Goal: Find specific page/section: Find specific page/section

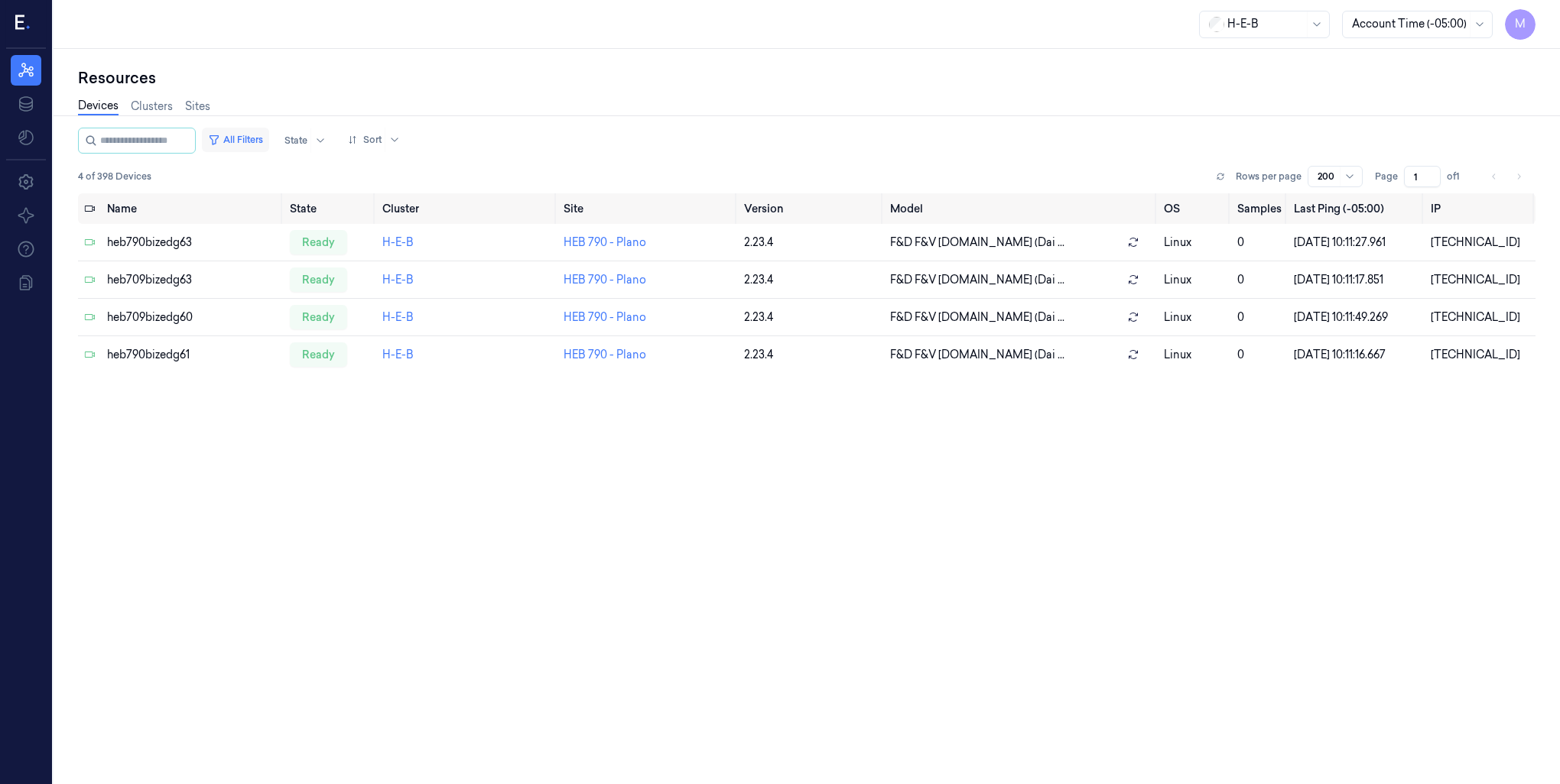
click at [254, 145] on button "All Filters" at bounding box center [235, 140] width 67 height 24
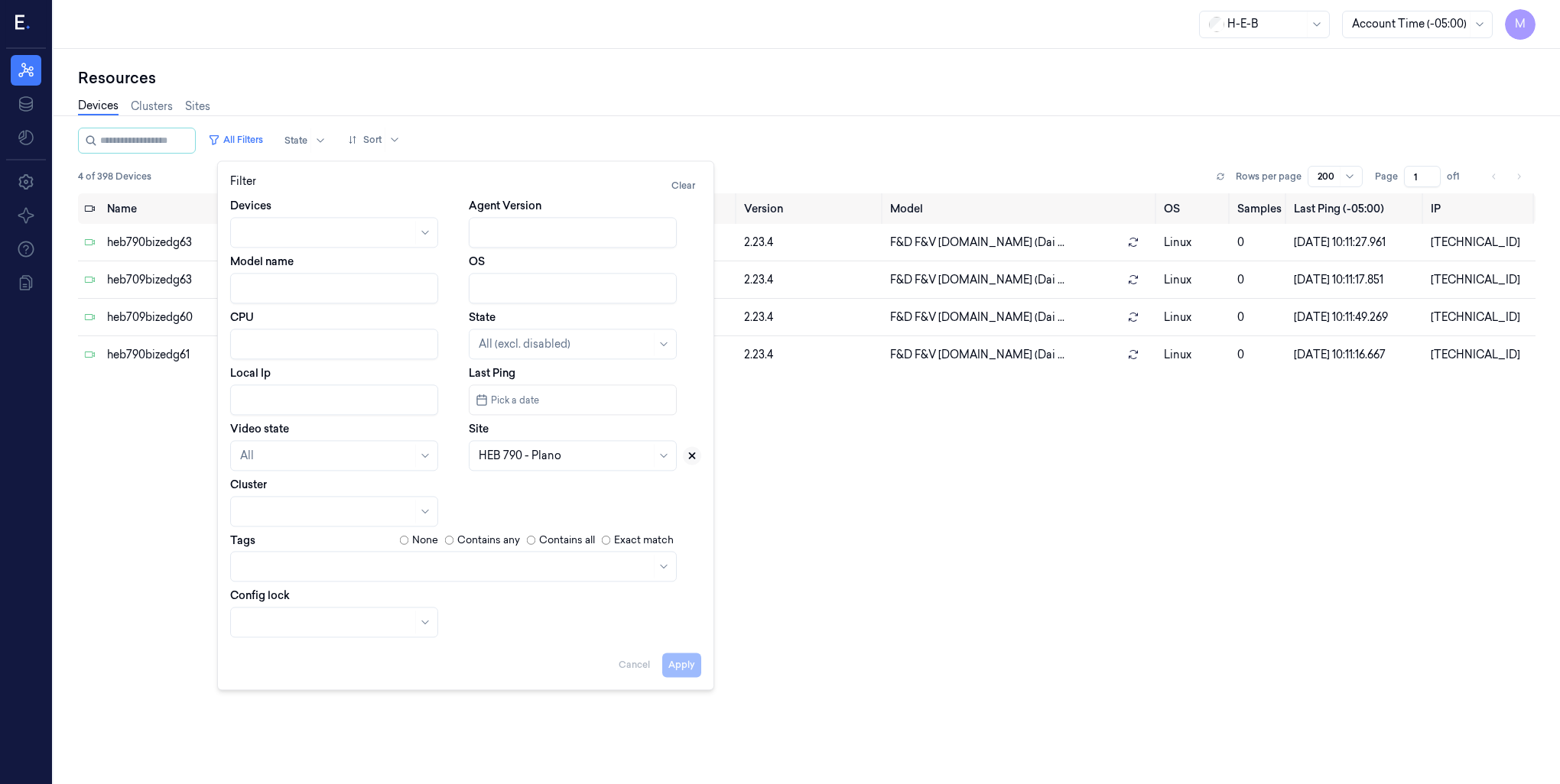
click at [695, 461] on button at bounding box center [692, 455] width 18 height 18
click at [519, 463] on div at bounding box center [565, 455] width 172 height 21
type input "492"
click at [539, 497] on div "HEB 492 - H37 Fry" at bounding box center [524, 490] width 91 height 16
click at [676, 669] on button "Apply" at bounding box center [682, 665] width 39 height 24
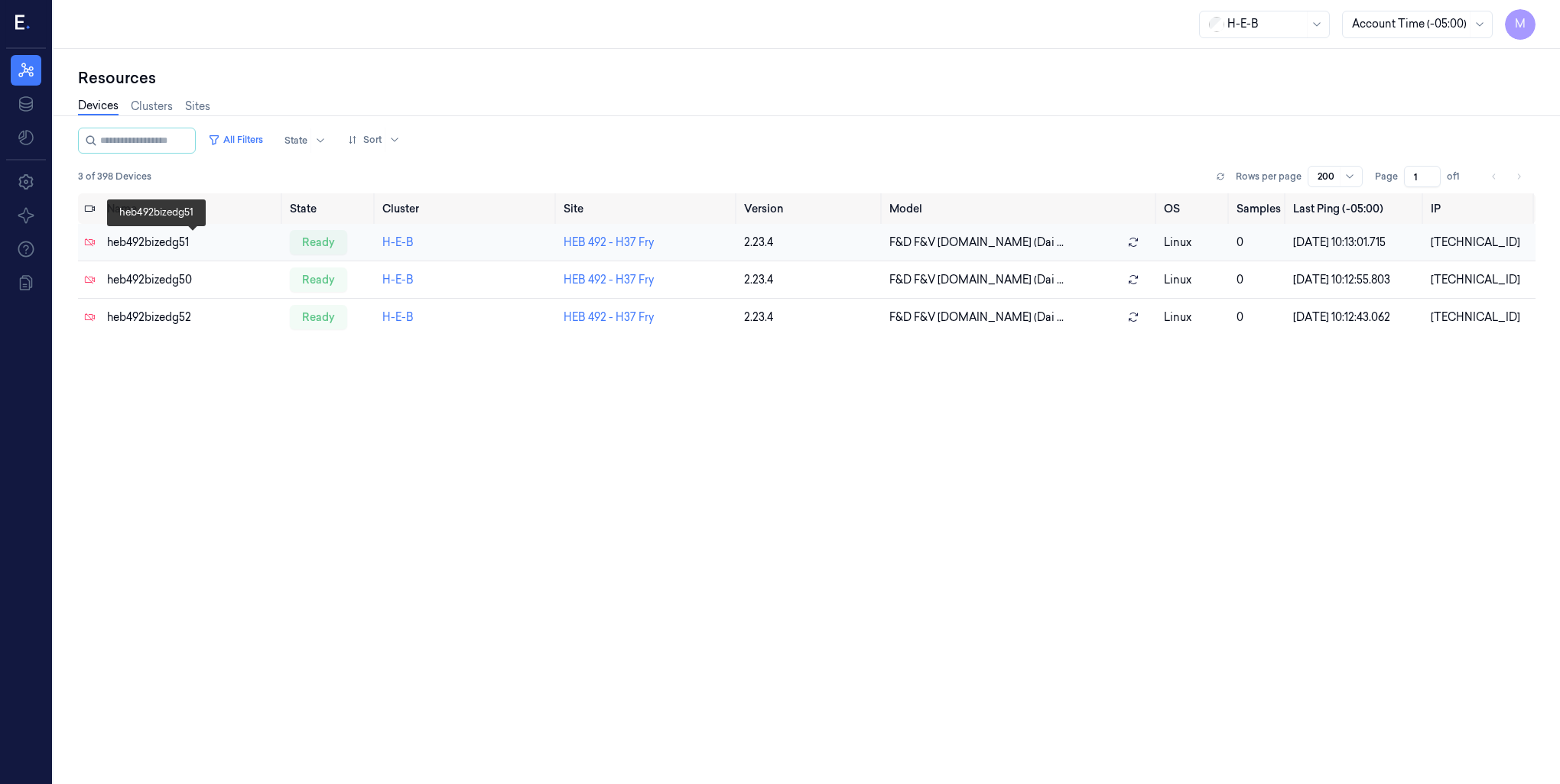
click at [127, 236] on div "heb492bizedg51" at bounding box center [192, 243] width 171 height 16
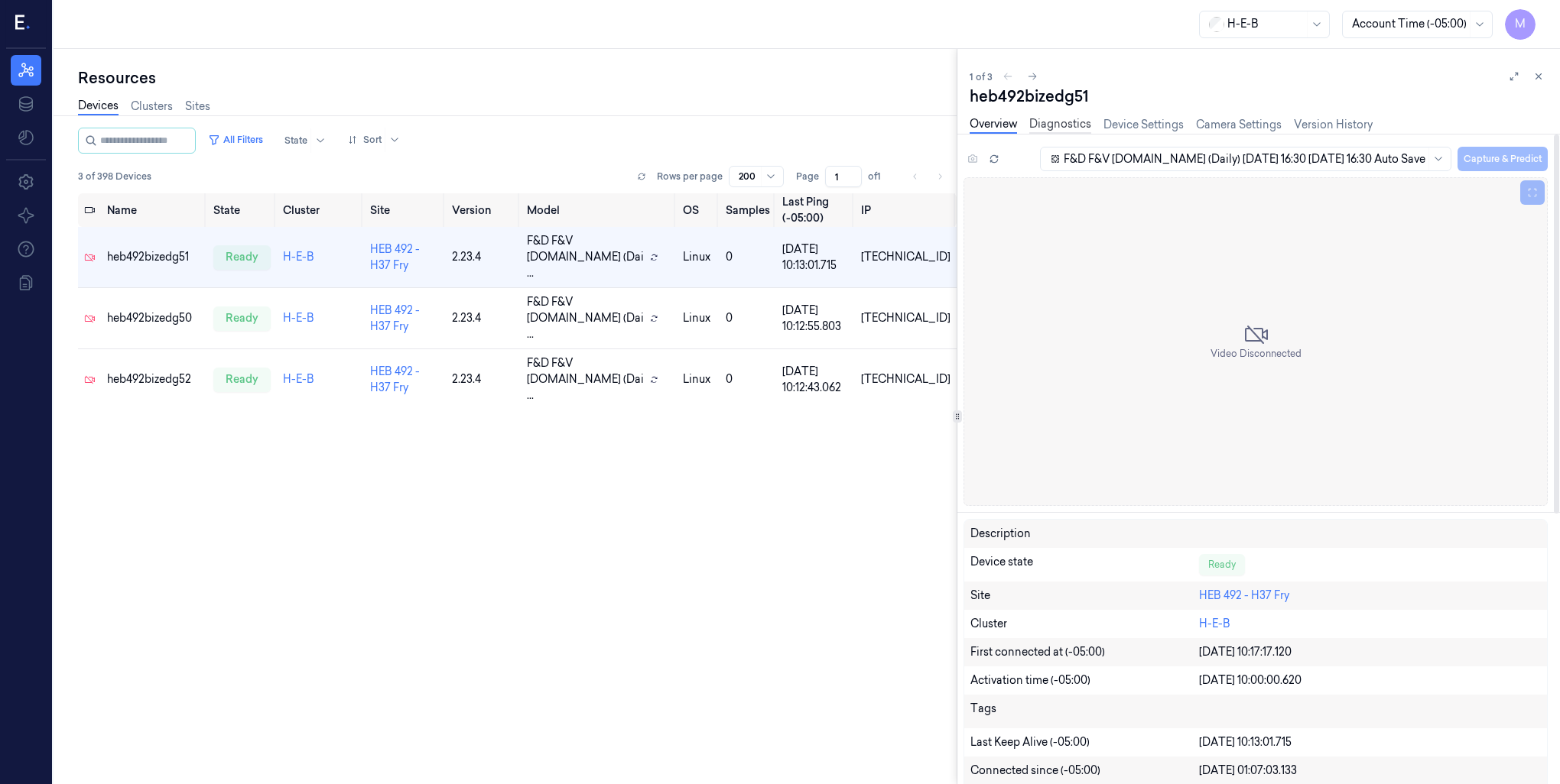
click at [1069, 127] on link "Diagnostics" at bounding box center [1060, 125] width 62 height 18
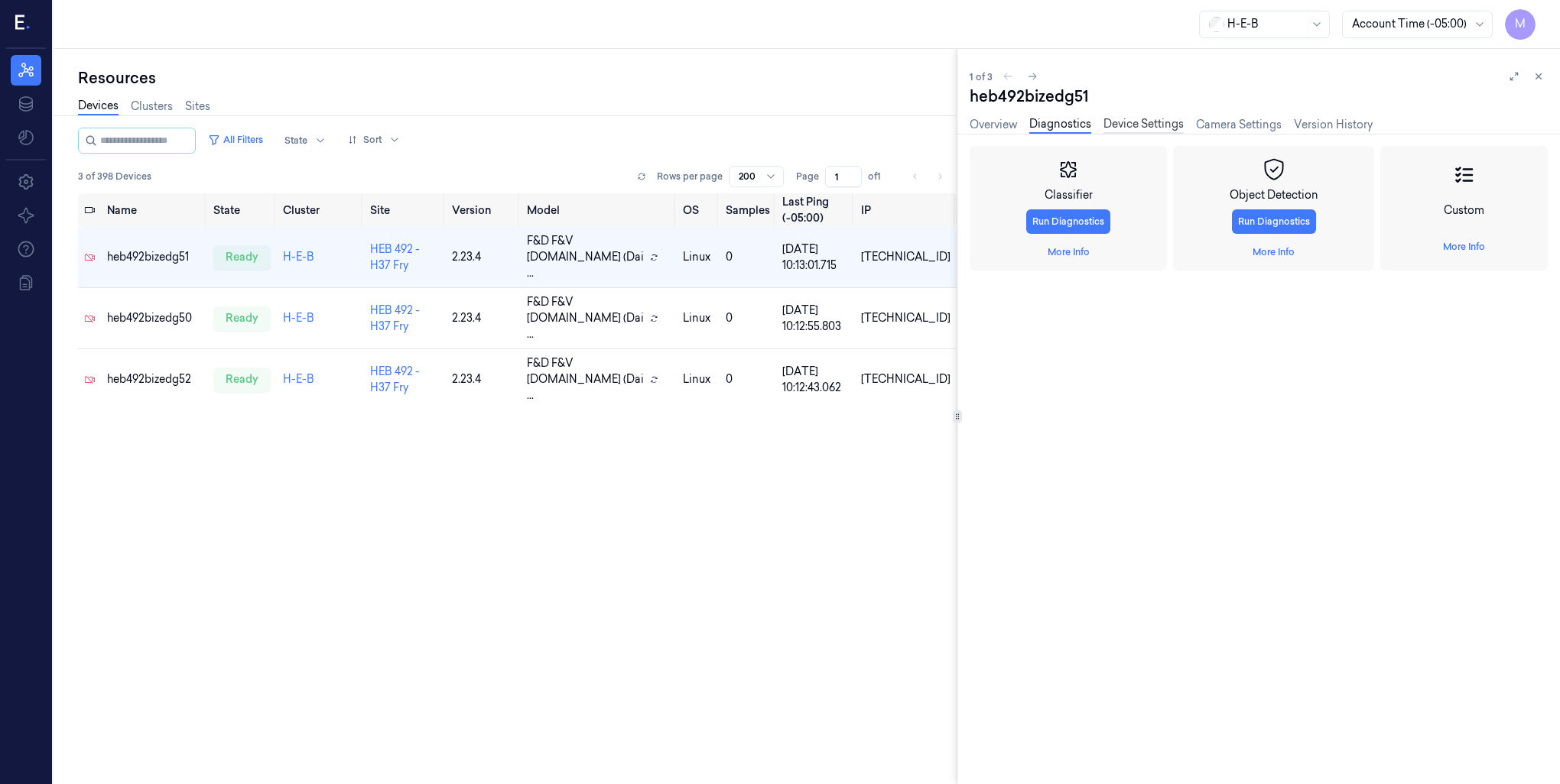
click at [1133, 122] on link "Device Settings" at bounding box center [1143, 125] width 80 height 18
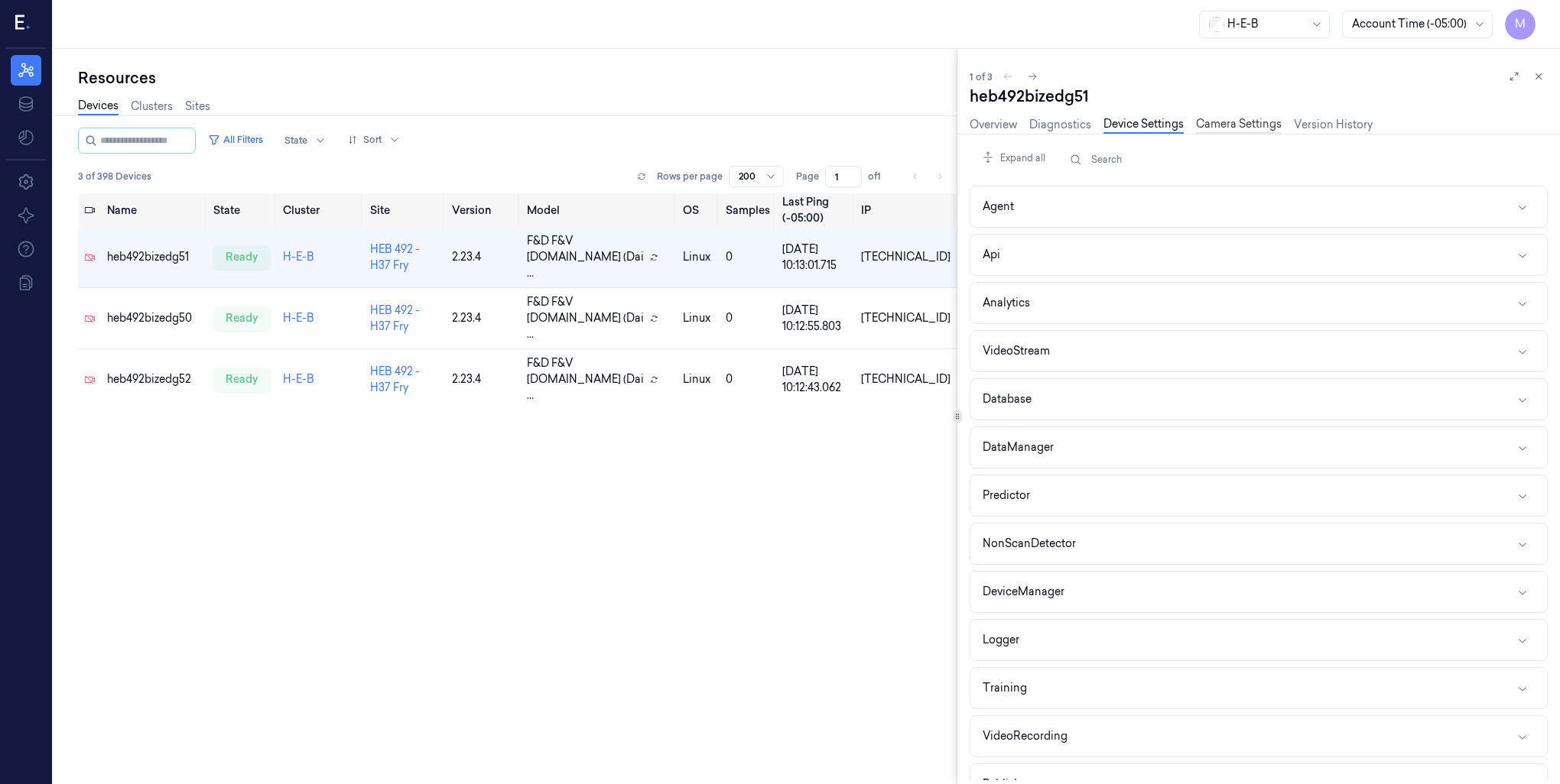
click at [1263, 126] on link "Camera Settings" at bounding box center [1239, 125] width 86 height 18
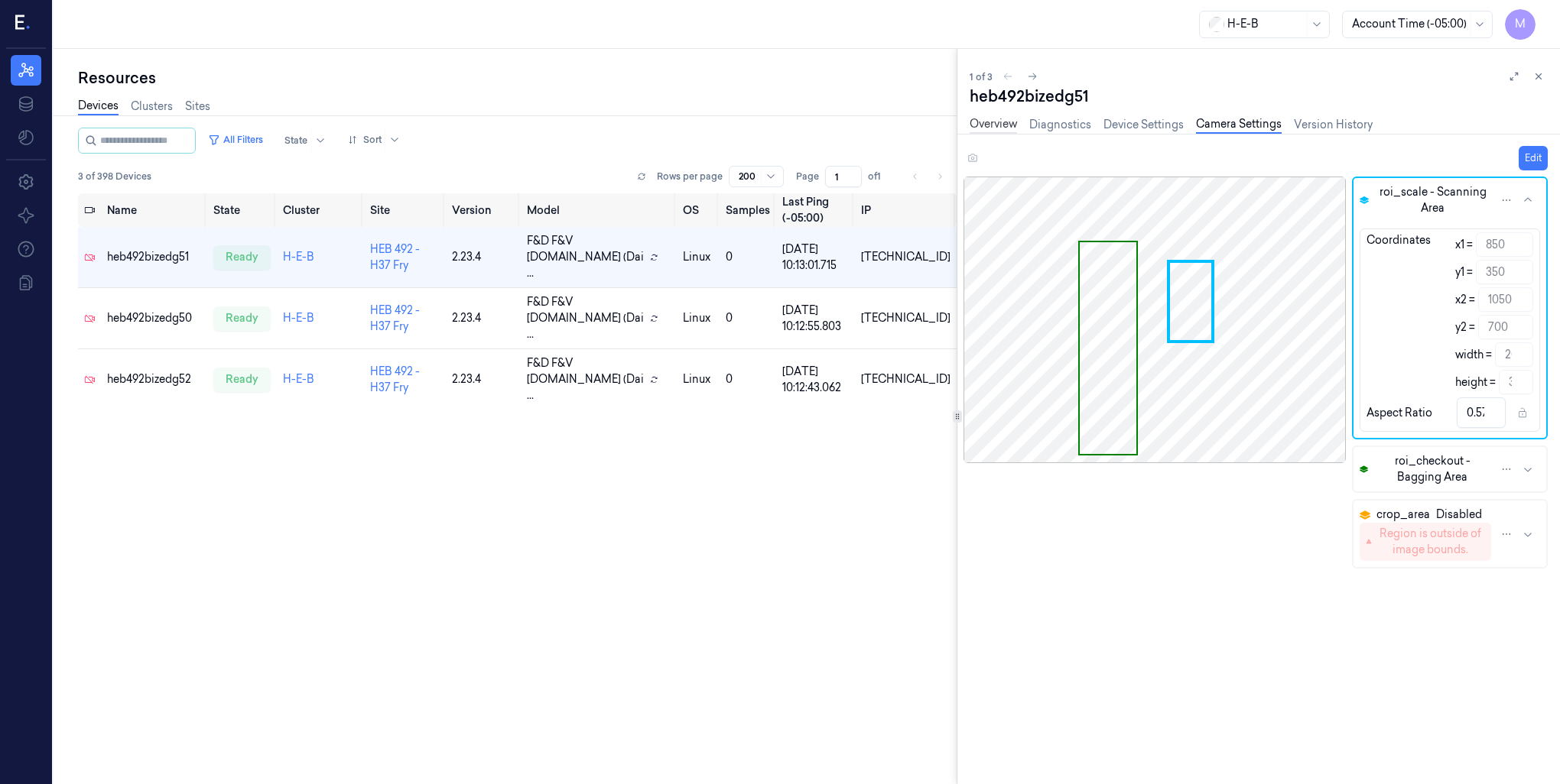
click at [1005, 127] on link "Overview" at bounding box center [993, 125] width 47 height 18
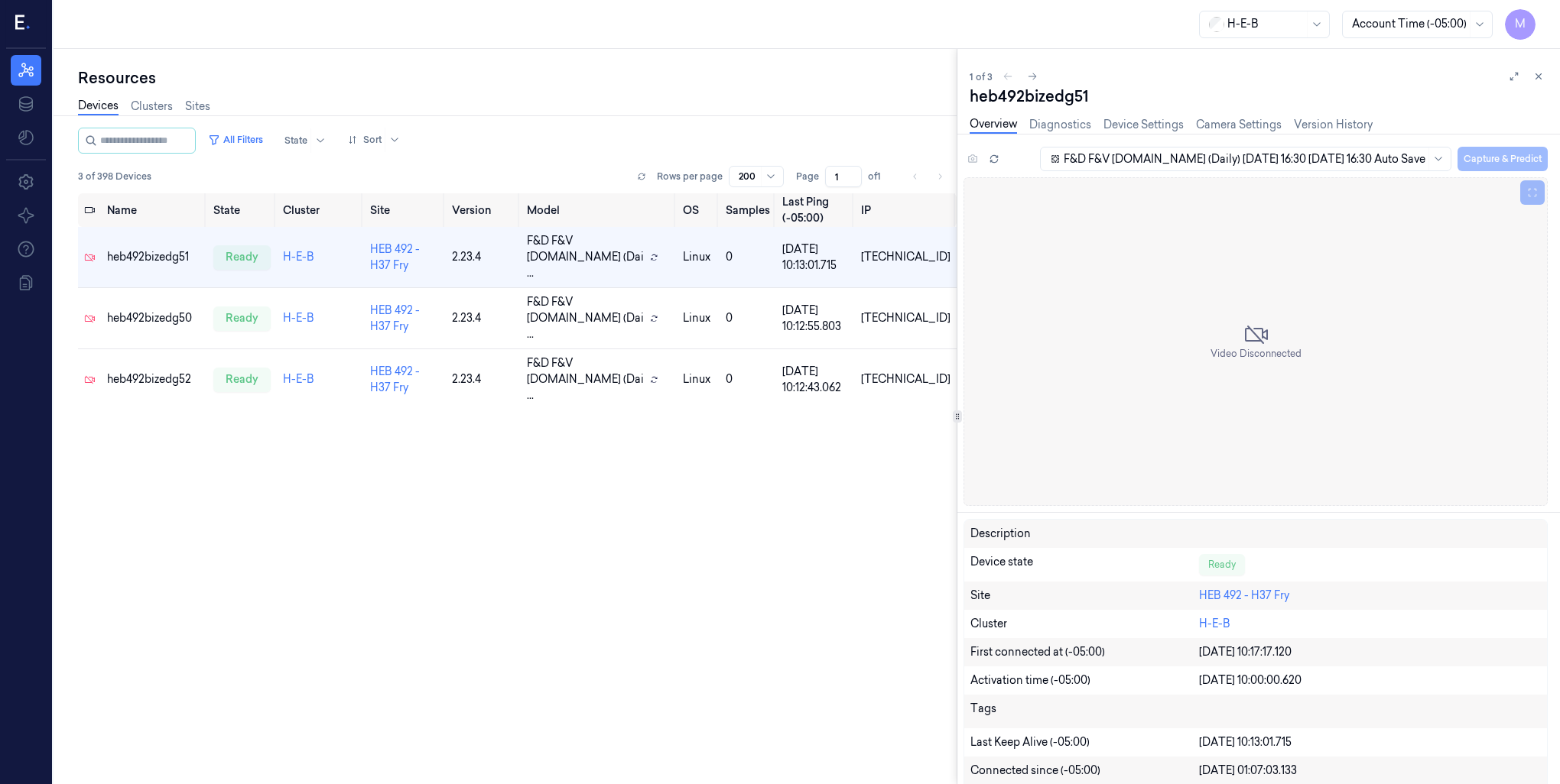
click at [673, 86] on div "Resources" at bounding box center [517, 78] width 879 height 21
click at [1538, 78] on icon at bounding box center [1538, 76] width 11 height 11
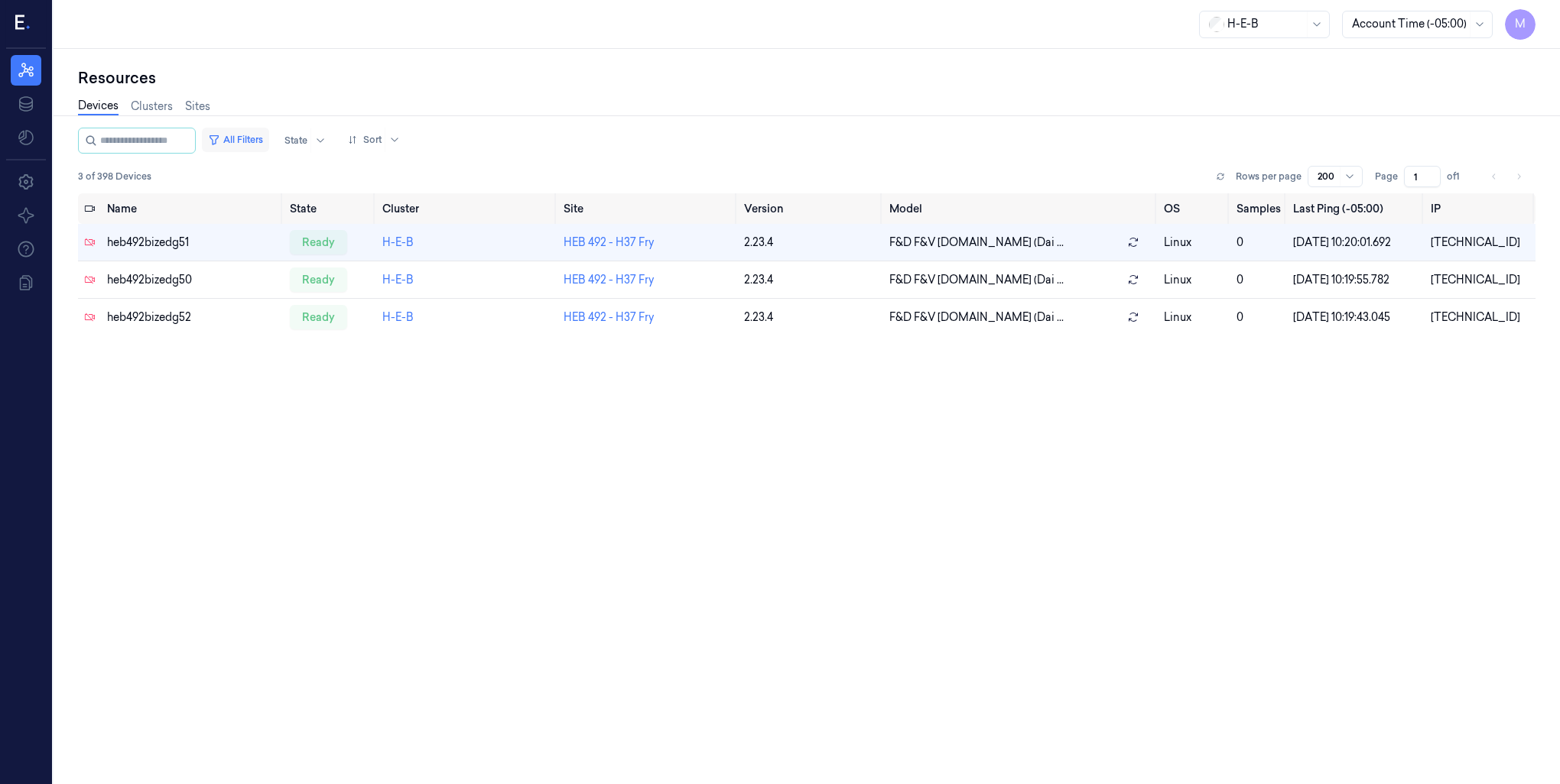
click at [260, 136] on button "All Filters" at bounding box center [235, 140] width 67 height 24
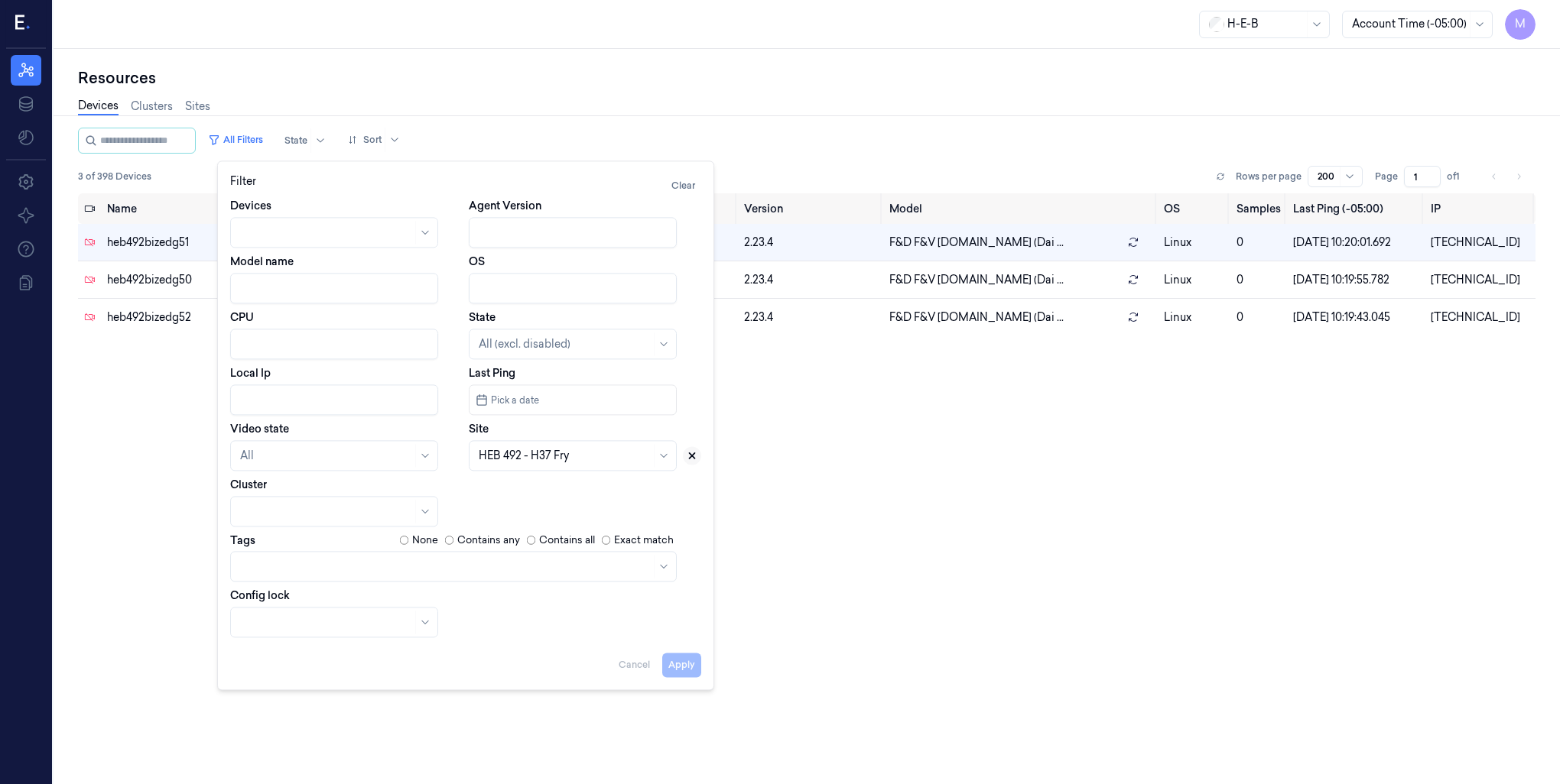
click at [689, 462] on button at bounding box center [692, 455] width 18 height 18
click at [511, 463] on div at bounding box center [565, 455] width 172 height 21
type input "696"
click at [522, 494] on div "HEB 696 - [PERSON_NAME]" at bounding box center [551, 490] width 144 height 16
click at [681, 662] on button "Apply" at bounding box center [682, 665] width 39 height 24
